Goal: Book appointment/travel/reservation

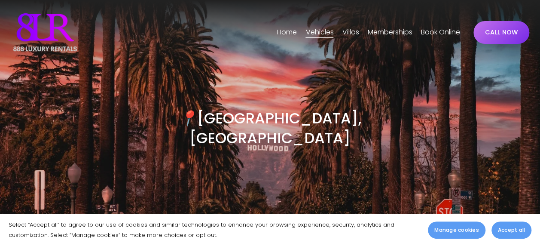
click at [514, 224] on button "Accept all" at bounding box center [512, 229] width 40 height 17
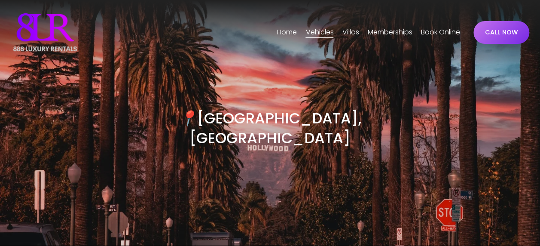
click at [423, 33] on link "Book Online" at bounding box center [440, 32] width 39 height 14
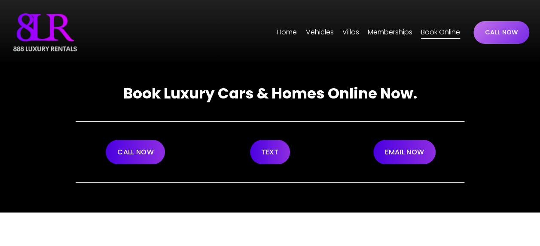
click at [0, 0] on span "[GEOGRAPHIC_DATA]" at bounding box center [0, 0] width 0 height 0
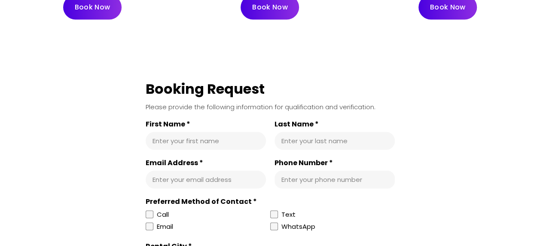
scroll to position [4084, 0]
